Goal: Task Accomplishment & Management: Use online tool/utility

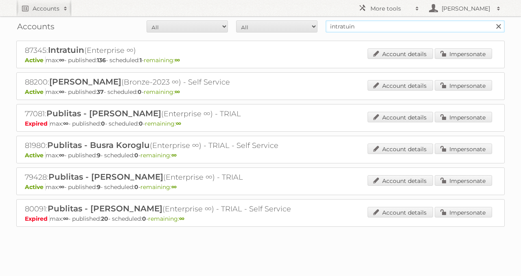
click at [361, 26] on input "intratuin" at bounding box center [415, 26] width 179 height 12
type input "aveve"
click at [492, 20] on input "Search" at bounding box center [498, 26] width 12 height 12
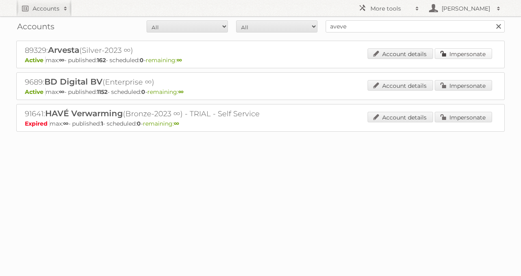
click at [467, 52] on link "Impersonate" at bounding box center [463, 53] width 57 height 11
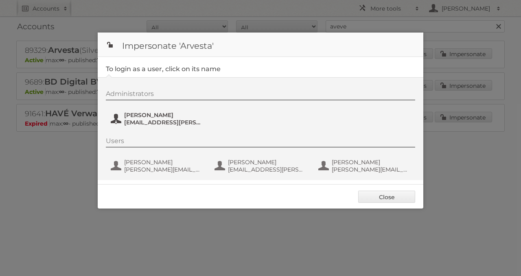
click at [161, 115] on span "Kevin Heylen" at bounding box center [163, 115] width 79 height 7
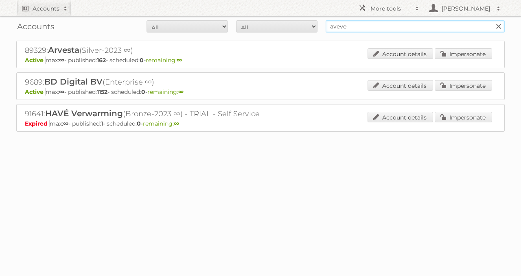
click at [344, 26] on input "aveve" at bounding box center [415, 26] width 179 height 12
type input "de online drogist"
click at [492, 20] on input "Search" at bounding box center [498, 26] width 12 height 12
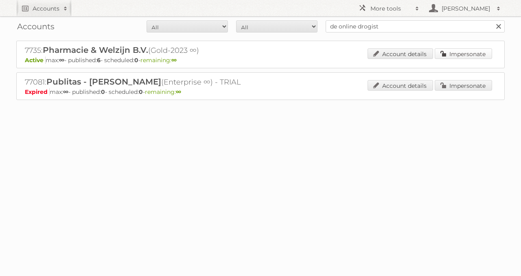
click at [462, 50] on link "Impersonate" at bounding box center [463, 53] width 57 height 11
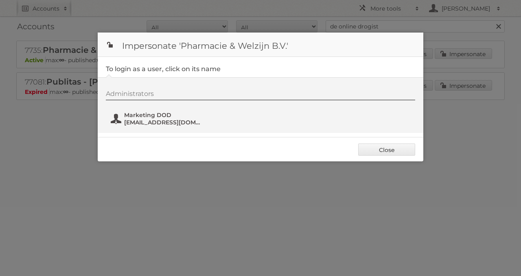
click at [136, 125] on button "Marketing DOD marketing@deonlinedrogist.nl" at bounding box center [158, 119] width 96 height 16
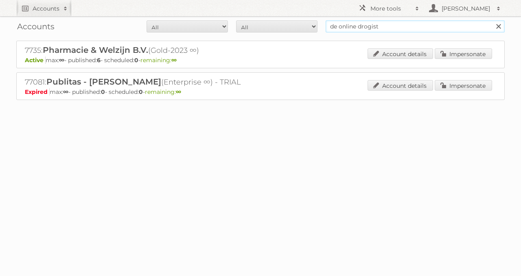
click at [406, 26] on input "de online drogist" at bounding box center [415, 26] width 179 height 12
type input "europoint"
click at [492, 20] on input "Search" at bounding box center [498, 26] width 12 height 12
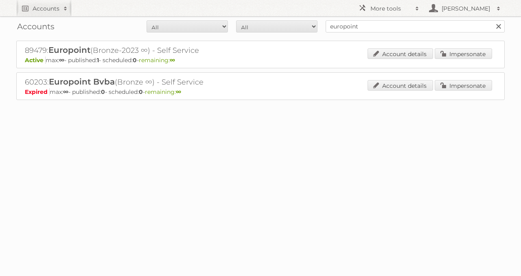
click at [464, 59] on div "Account details Impersonate" at bounding box center [430, 54] width 125 height 12
click at [458, 57] on link "Impersonate" at bounding box center [463, 53] width 57 height 11
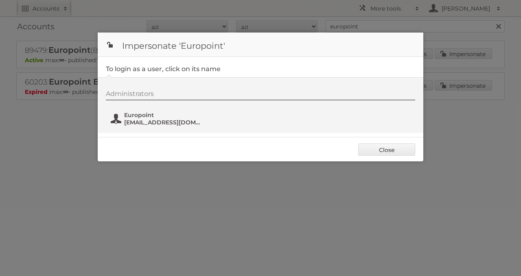
click at [152, 115] on span "Europoint" at bounding box center [163, 115] width 79 height 7
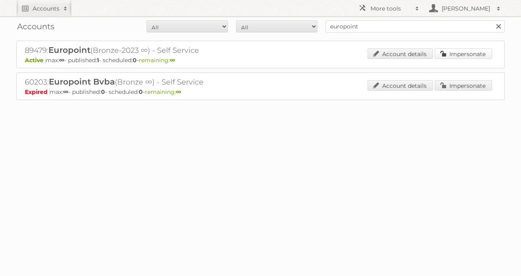
click at [449, 50] on link "Impersonate" at bounding box center [463, 53] width 57 height 11
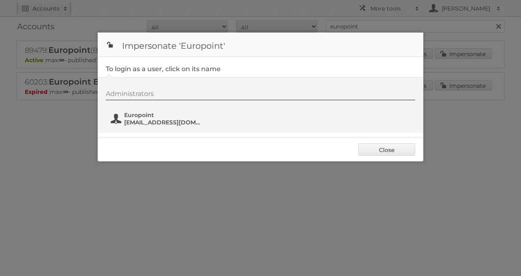
click at [150, 118] on span "Europoint" at bounding box center [163, 115] width 79 height 7
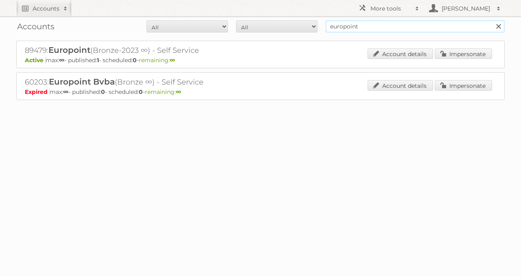
click at [401, 23] on input "europoint" at bounding box center [415, 26] width 179 height 12
paste input "86581"
type input "86581"
click at [492, 20] on input "Search" at bounding box center [498, 26] width 12 height 12
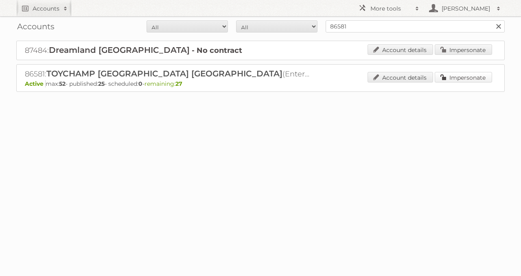
click at [460, 81] on link "Impersonate" at bounding box center [463, 77] width 57 height 11
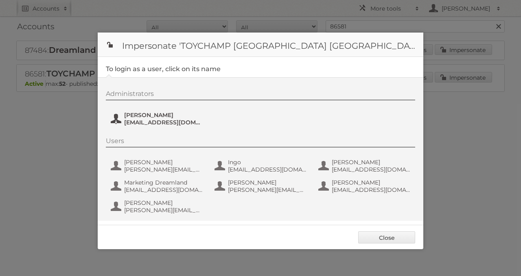
click at [147, 121] on span "[EMAIL_ADDRESS][DOMAIN_NAME]" at bounding box center [163, 122] width 79 height 7
